Goal: Task Accomplishment & Management: Manage account settings

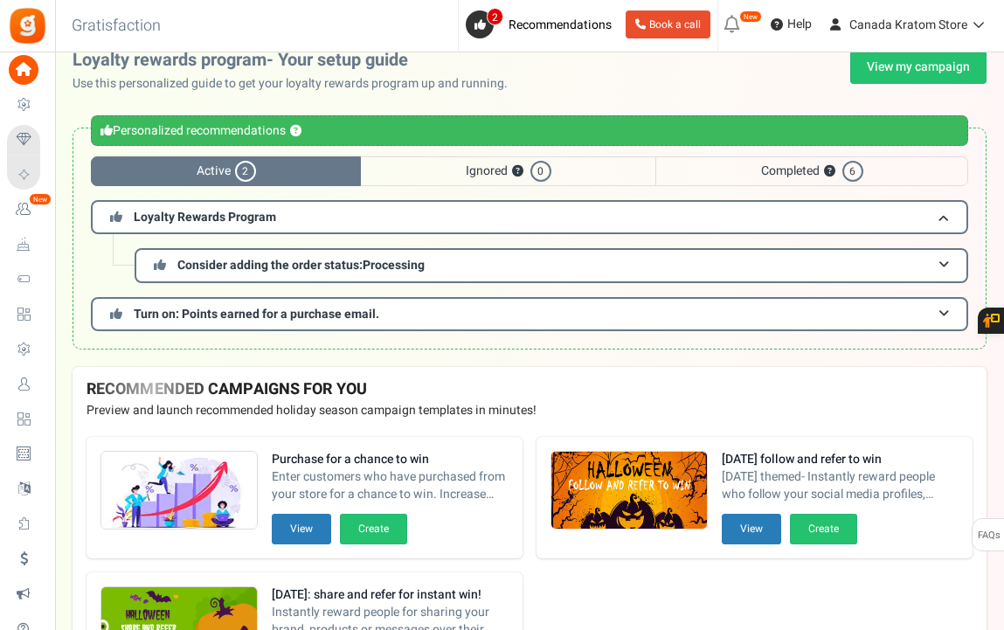
scroll to position [23, 0]
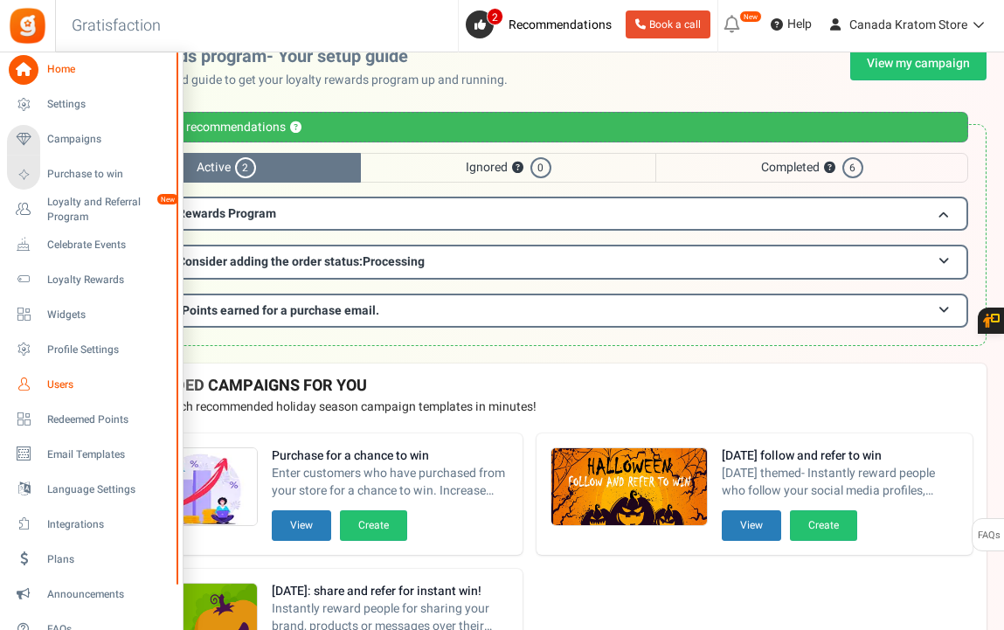
click at [60, 382] on span "Users" at bounding box center [108, 384] width 122 height 15
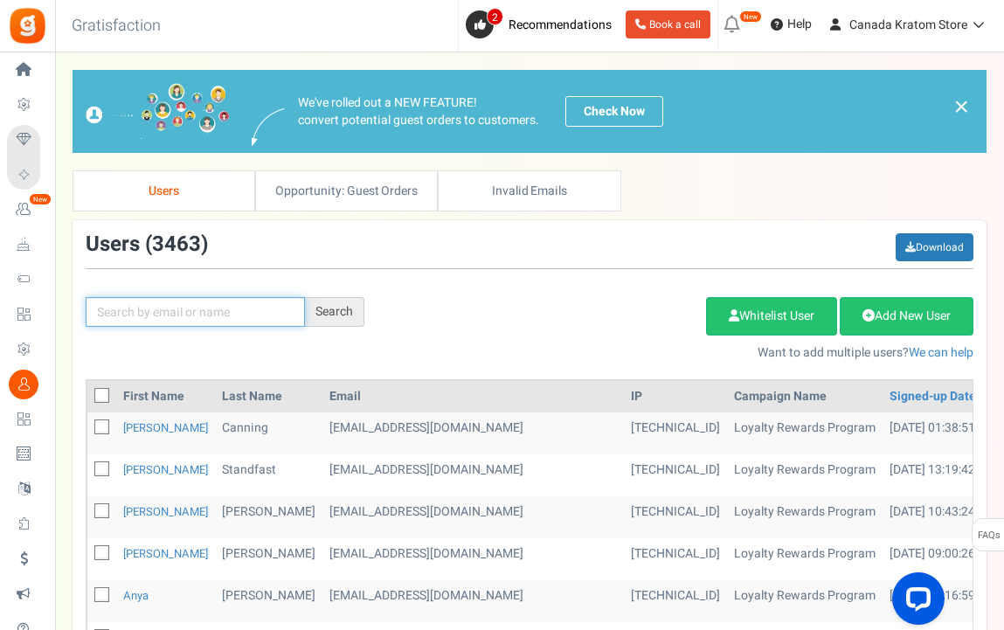
click at [198, 312] on input "text" at bounding box center [195, 312] width 219 height 30
type input "[PERSON_NAME]"
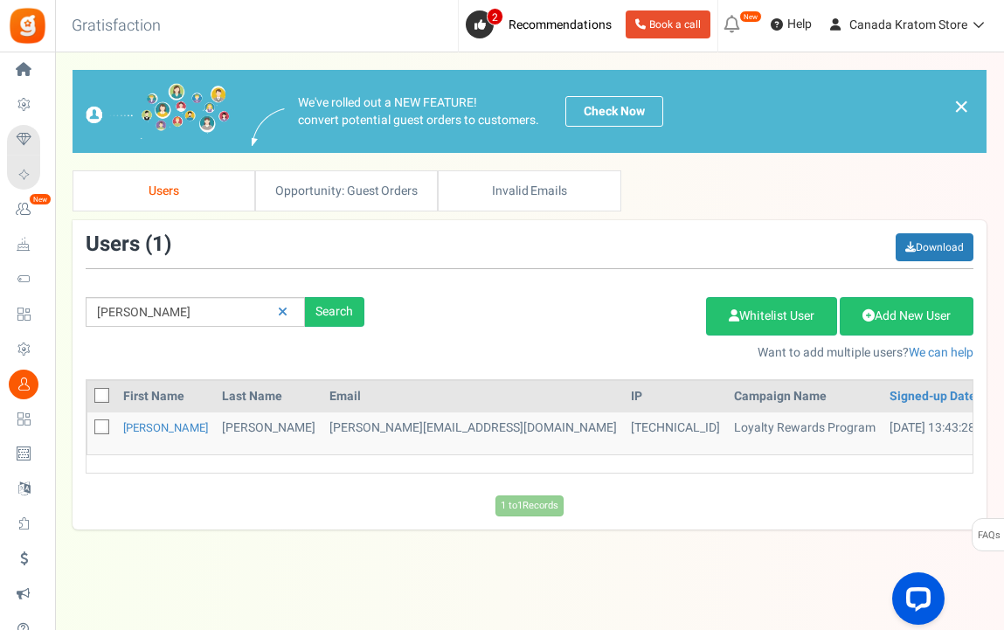
click at [100, 428] on icon at bounding box center [102, 427] width 11 height 11
click at [88, 428] on input "checkbox" at bounding box center [82, 428] width 11 height 11
checkbox input "true"
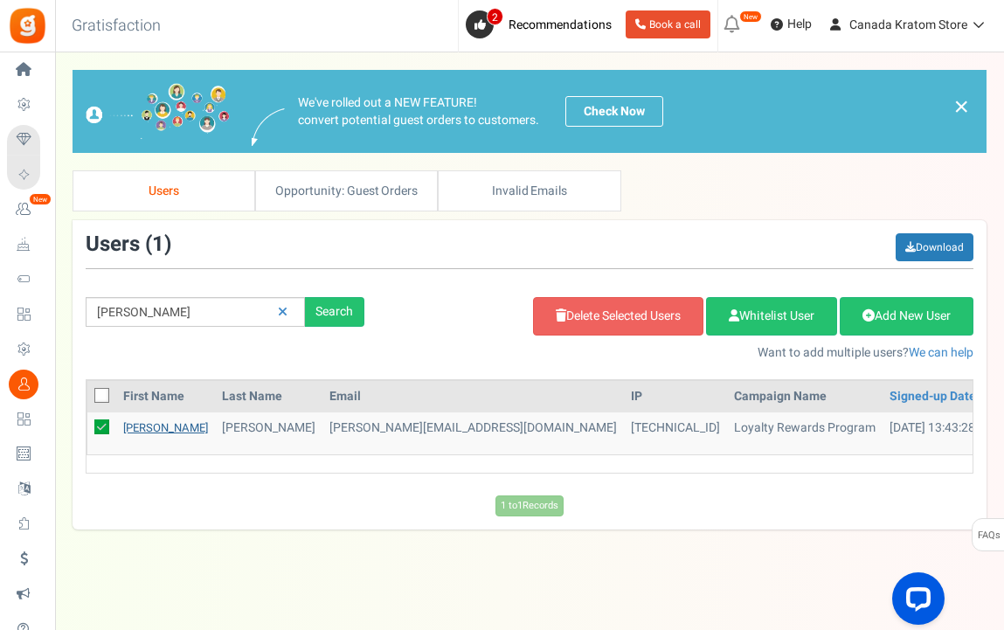
click at [136, 424] on link "[PERSON_NAME]" at bounding box center [165, 427] width 85 height 17
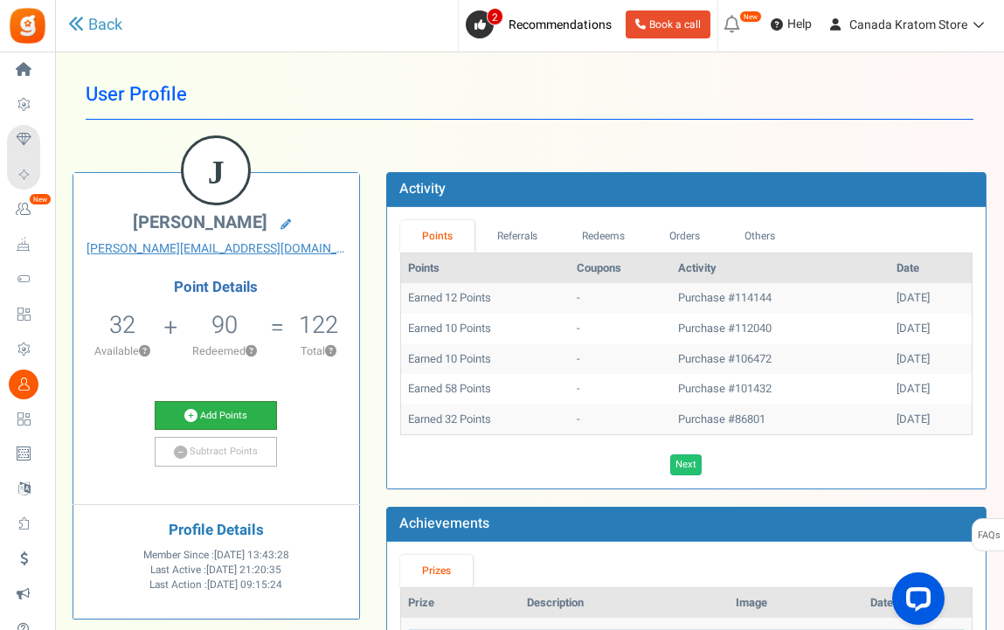
click at [229, 420] on link "Add Points" at bounding box center [216, 416] width 122 height 30
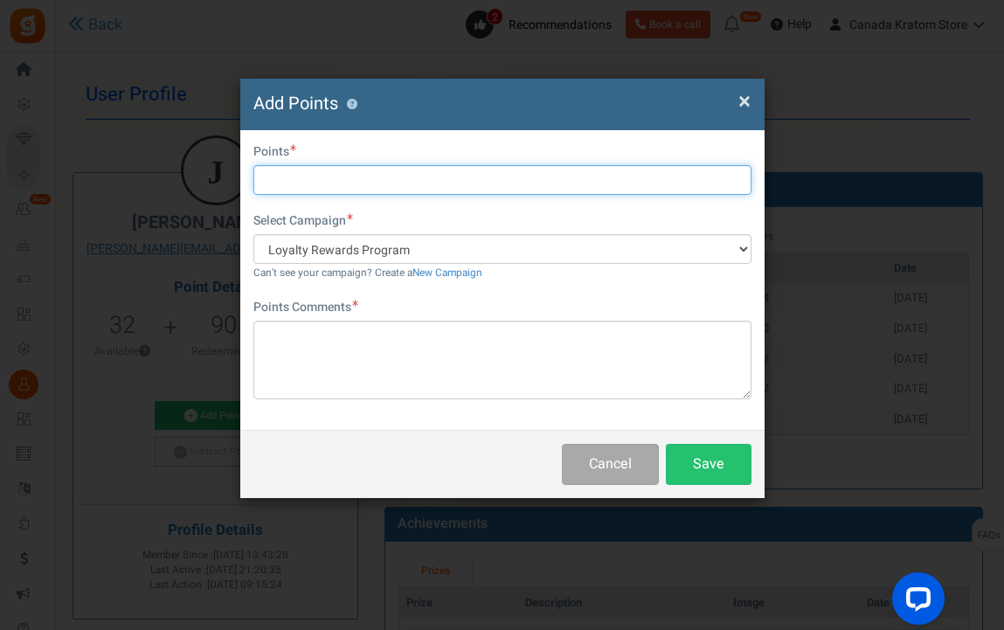
click at [352, 170] on input "text" at bounding box center [502, 180] width 498 height 30
type input "16"
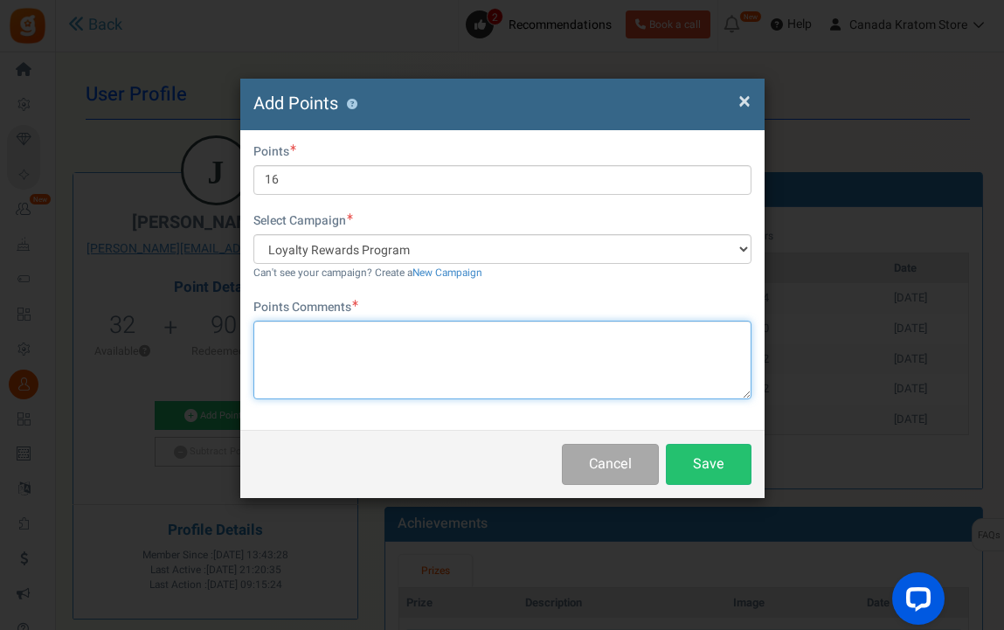
click at [480, 356] on textarea at bounding box center [502, 360] width 498 height 79
type textarea "sale"
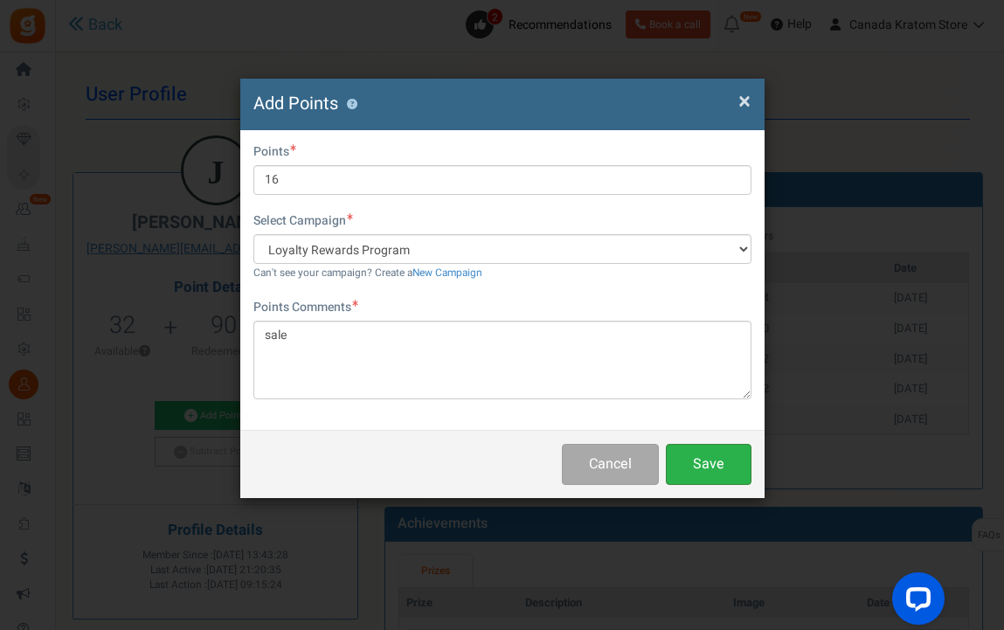
click at [703, 459] on button "Save" at bounding box center [709, 464] width 86 height 41
